Goal: Use online tool/utility: Utilize a website feature to perform a specific function

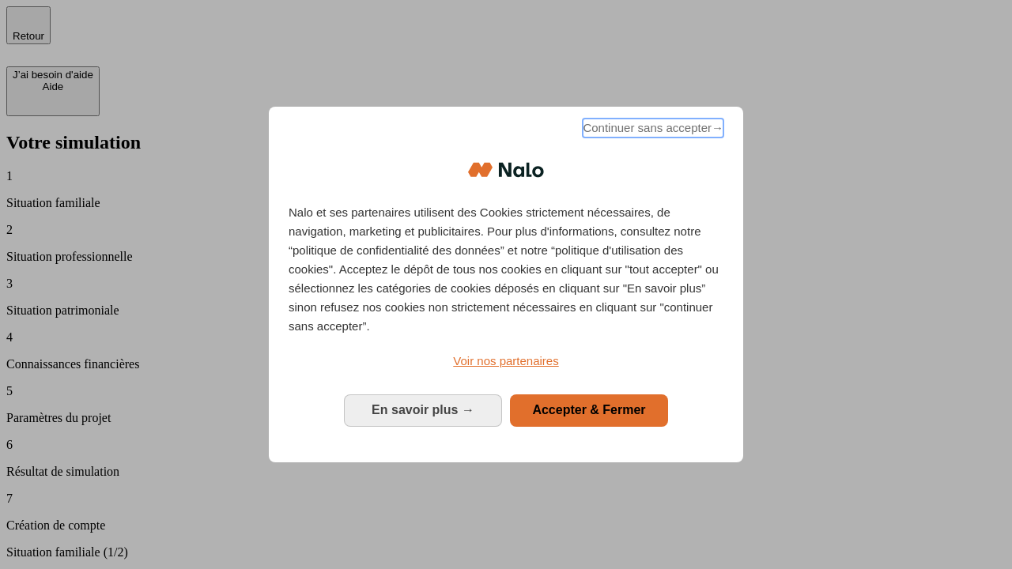
click at [652, 130] on span "Continuer sans accepter →" at bounding box center [653, 128] width 141 height 19
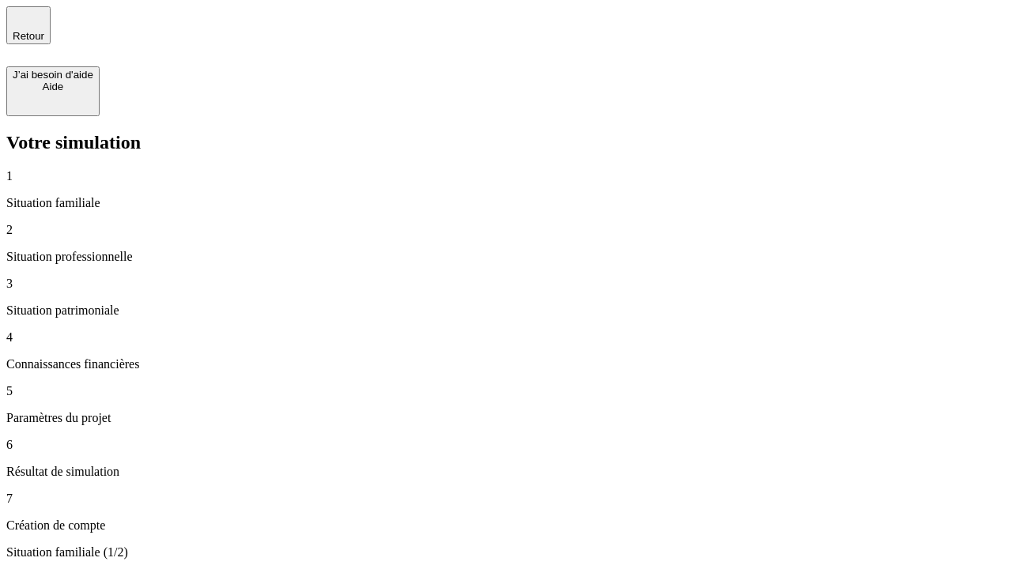
type input "30 000"
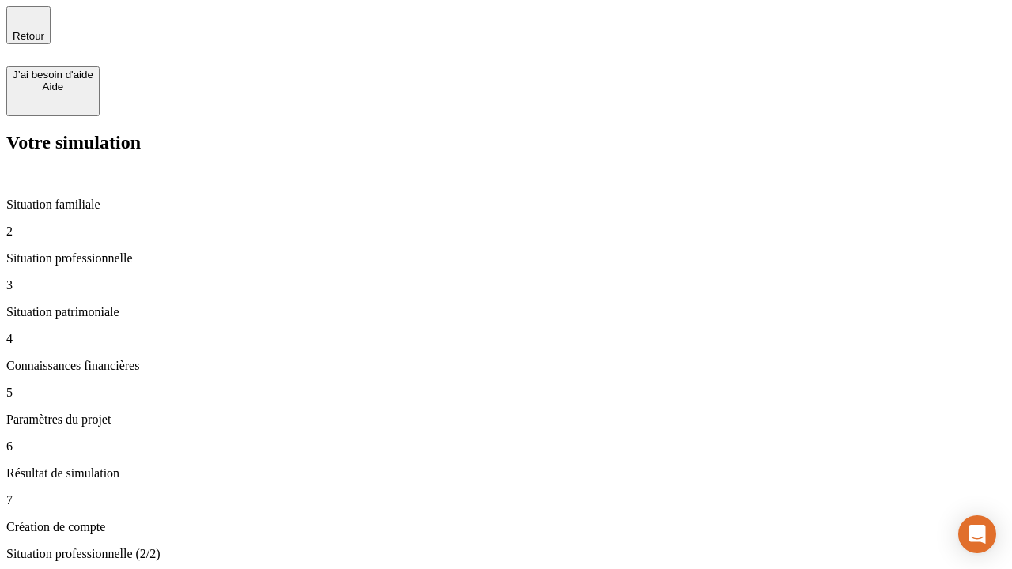
type input "1 000"
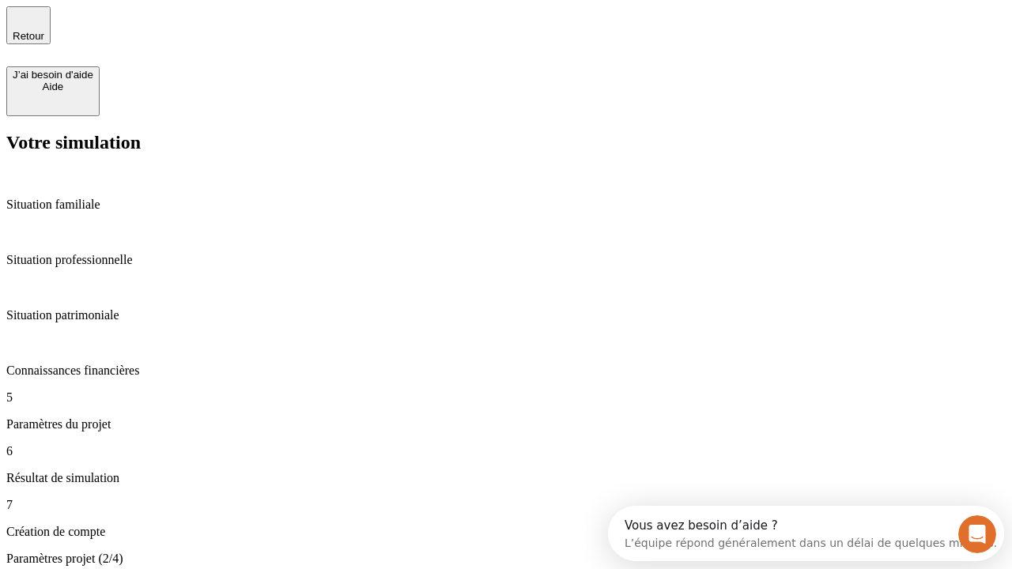
type input "65"
type input "5 000"
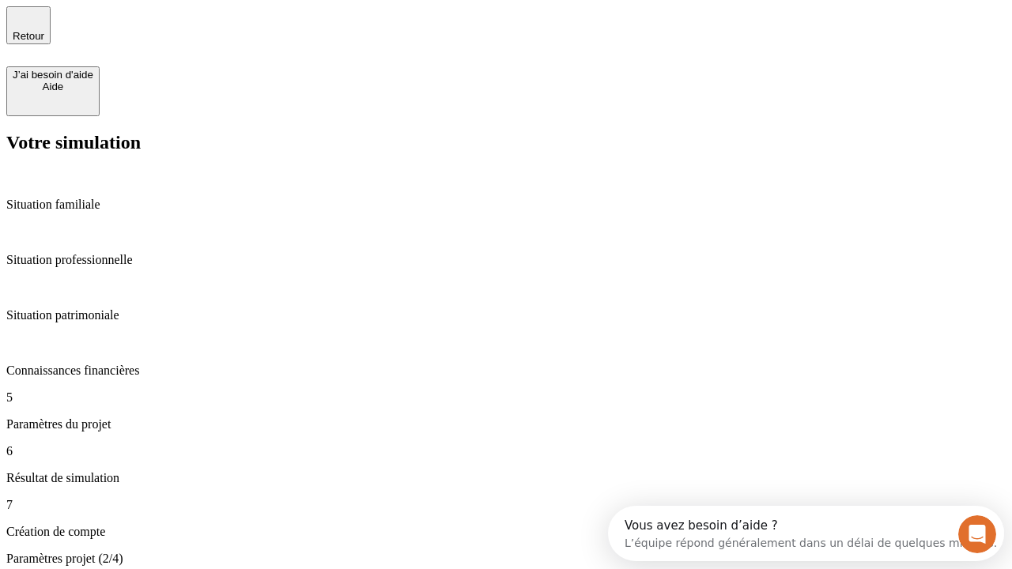
type input "640"
